Goal: Transaction & Acquisition: Purchase product/service

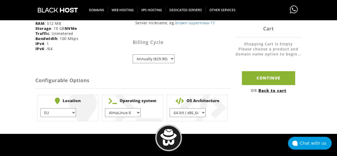
scroll to position [141, 0]
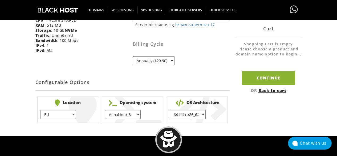
click at [64, 113] on select "EU } [GEOGRAPHIC_DATA] } [GEOGRAPHIC_DATA] } [GEOGRAPHIC_DATA] } [GEOGRAPHIC_DA…" at bounding box center [58, 114] width 36 height 9
click at [114, 115] on select "AlmaLinux 8 } AlmaLinux 9 } AlmaLinux 10 } Rocky Linux 8 } CentOS 7 } CentOS 8 …" at bounding box center [123, 114] width 36 height 9
drag, startPoint x: 114, startPoint y: 115, endPoint x: 174, endPoint y: 112, distance: 59.8
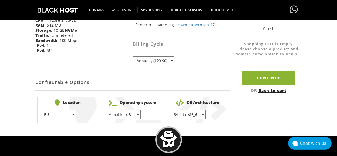
click at [174, 112] on ul "Location EU } [GEOGRAPHIC_DATA] } [GEOGRAPHIC_DATA] } [GEOGRAPHIC_DATA] } [GEOG…" at bounding box center [132, 110] width 195 height 31
click at [174, 112] on select "64-bit ( x86_64 ) } 32-bit ( i686 ) }" at bounding box center [188, 114] width 36 height 9
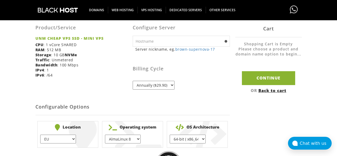
scroll to position [115, 0]
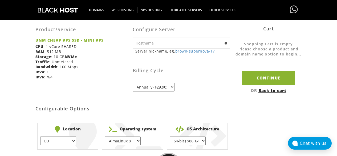
click at [156, 86] on select "Annually ($29.90)" at bounding box center [154, 87] width 42 height 9
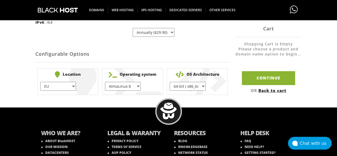
scroll to position [197, 0]
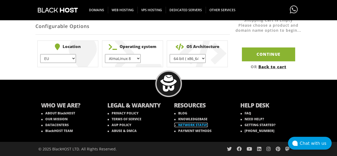
click at [191, 124] on link "NETWORK STATUS" at bounding box center [191, 125] width 34 height 5
